Goal: Task Accomplishment & Management: Use online tool/utility

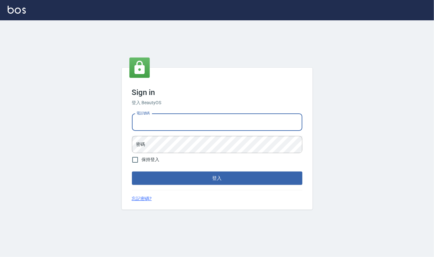
click at [171, 124] on input "電話號碼" at bounding box center [217, 122] width 170 height 17
type input "24212651"
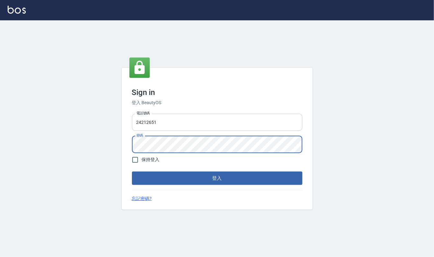
click at [132, 172] on button "登入" at bounding box center [217, 178] width 170 height 13
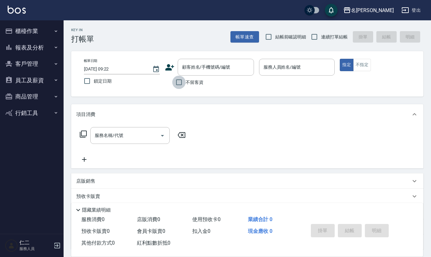
click at [179, 85] on input "不留客資" at bounding box center [178, 82] width 13 height 13
checkbox input "true"
click at [270, 32] on input "結帳前確認明細" at bounding box center [268, 36] width 13 height 13
checkbox input "true"
click at [312, 38] on input "連續打單結帳" at bounding box center [314, 36] width 13 height 13
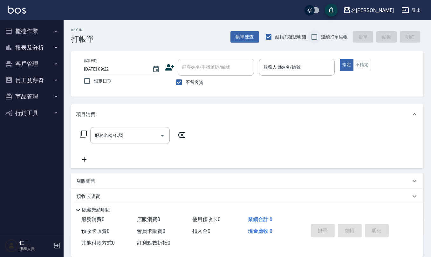
checkbox input "true"
click at [291, 66] on div "服務人員姓名/編號 服務人員姓名/編號" at bounding box center [297, 67] width 76 height 17
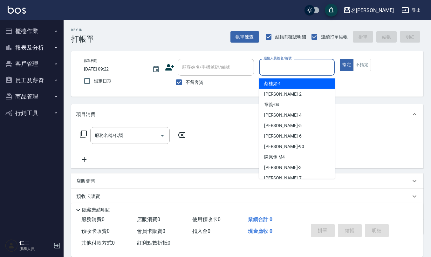
click at [291, 66] on input "服務人員姓名/編號" at bounding box center [297, 67] width 70 height 11
